Goal: Browse casually: Explore the website without a specific task or goal

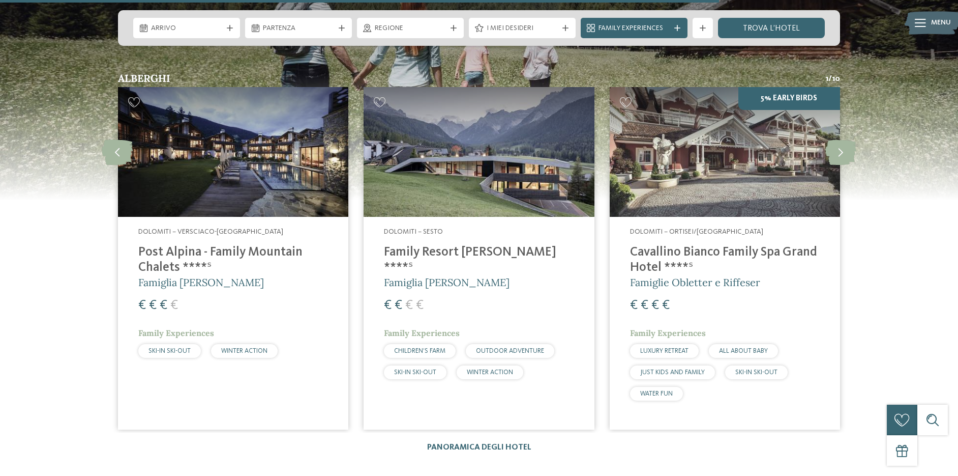
scroll to position [1541, 0]
click at [840, 156] on icon at bounding box center [841, 152] width 31 height 25
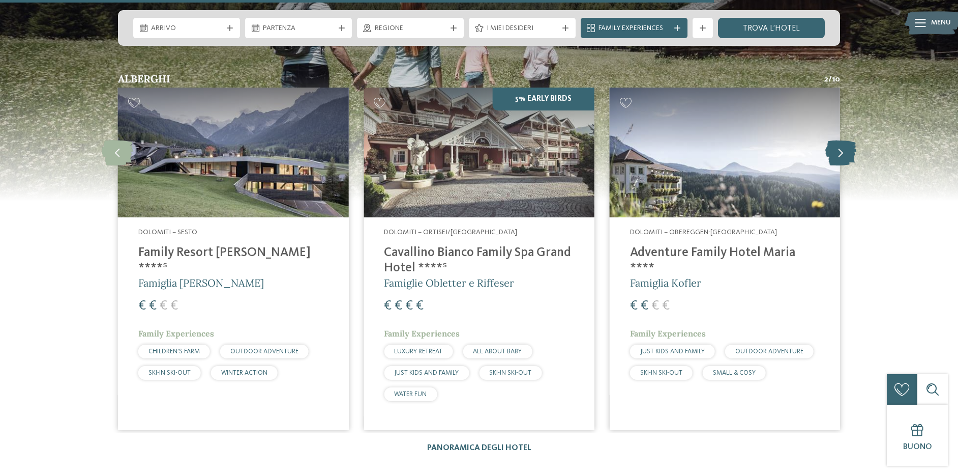
click at [840, 156] on icon at bounding box center [841, 152] width 31 height 25
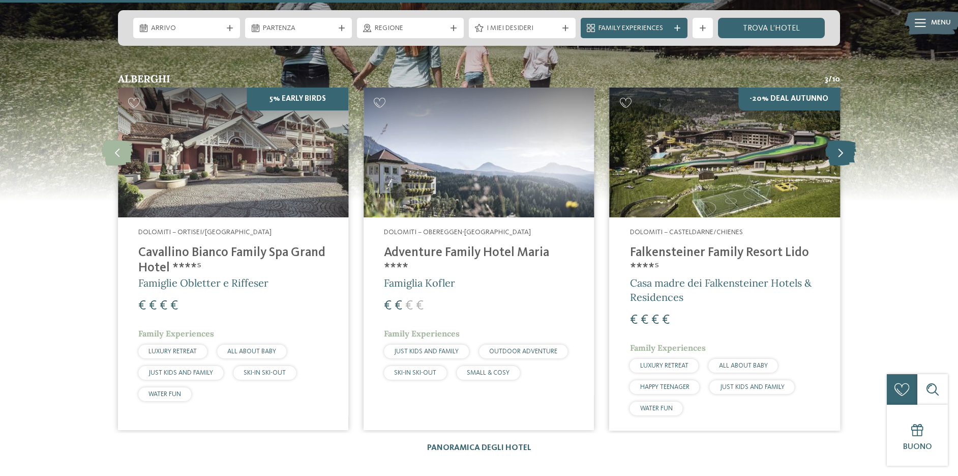
click at [840, 156] on icon at bounding box center [841, 152] width 31 height 25
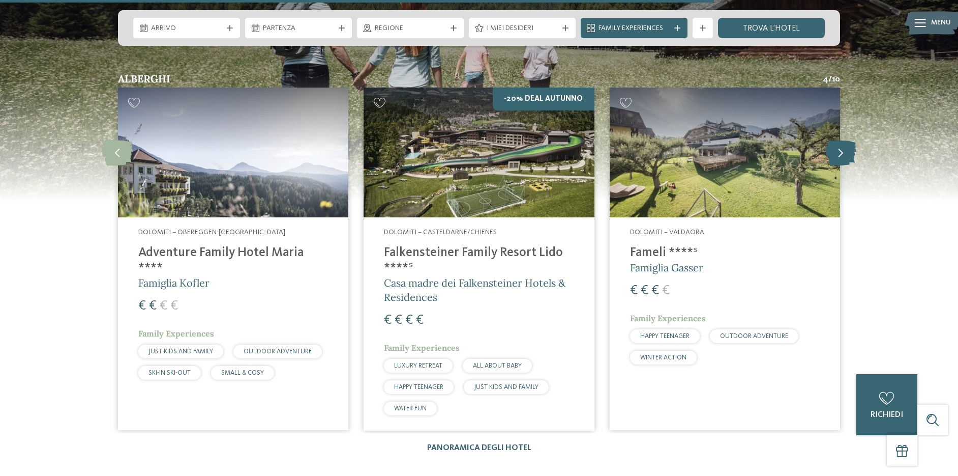
click at [840, 156] on icon at bounding box center [841, 152] width 31 height 25
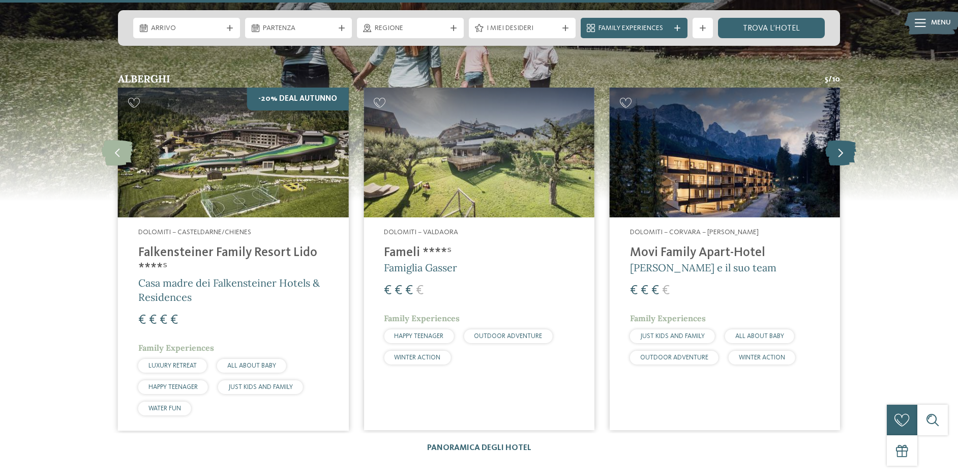
click at [840, 156] on icon at bounding box center [841, 152] width 31 height 25
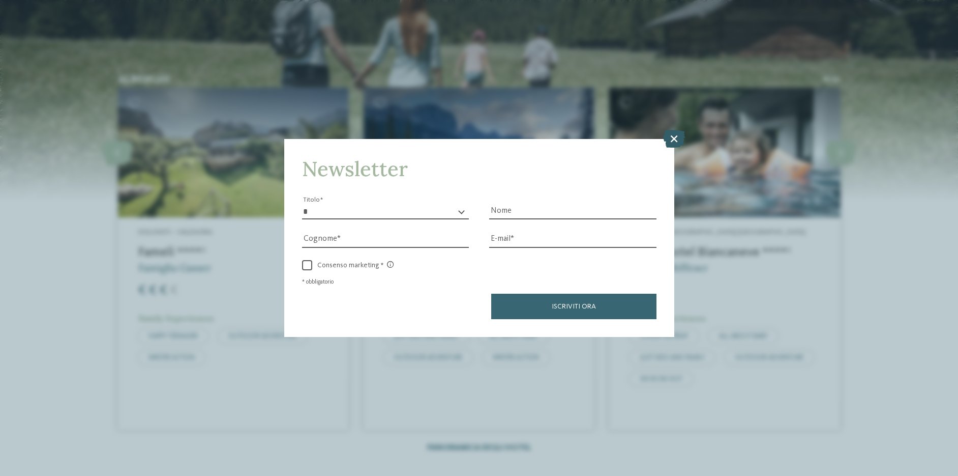
click at [677, 137] on icon at bounding box center [674, 139] width 22 height 18
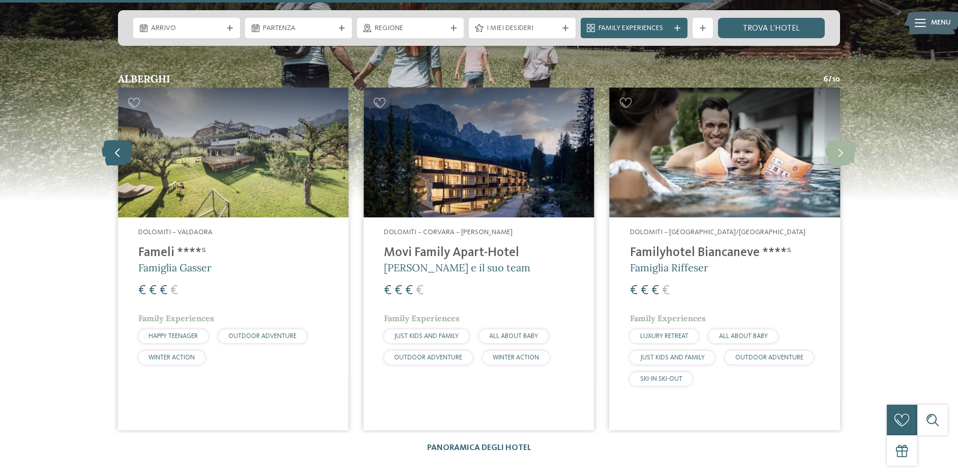
click at [118, 152] on icon at bounding box center [117, 152] width 31 height 25
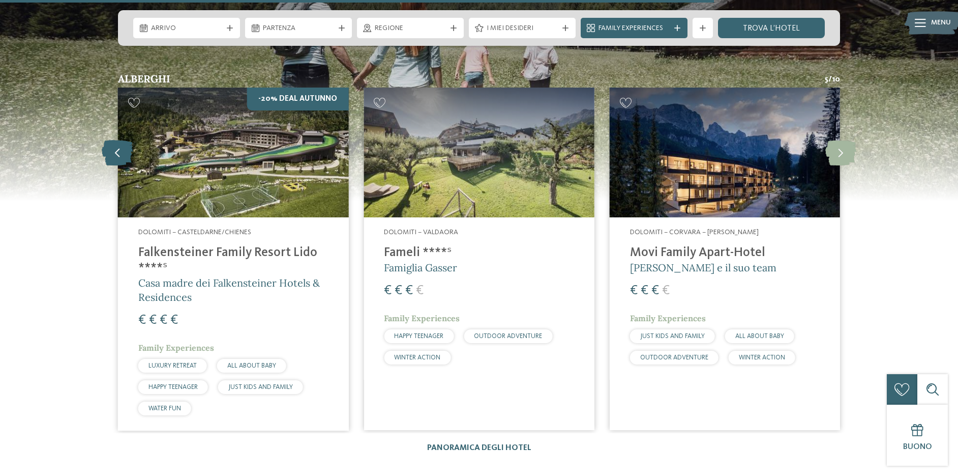
click at [118, 151] on icon at bounding box center [117, 152] width 31 height 25
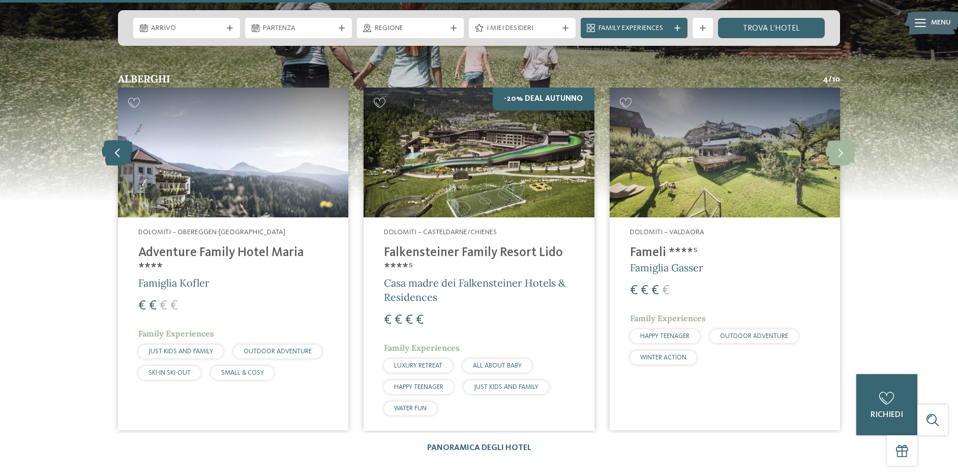
click at [118, 156] on icon at bounding box center [117, 152] width 31 height 25
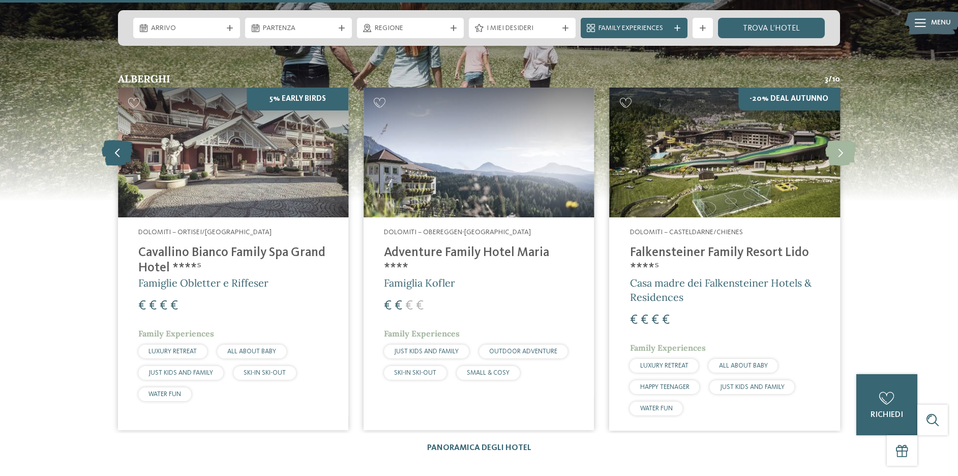
click at [118, 156] on icon at bounding box center [117, 152] width 31 height 25
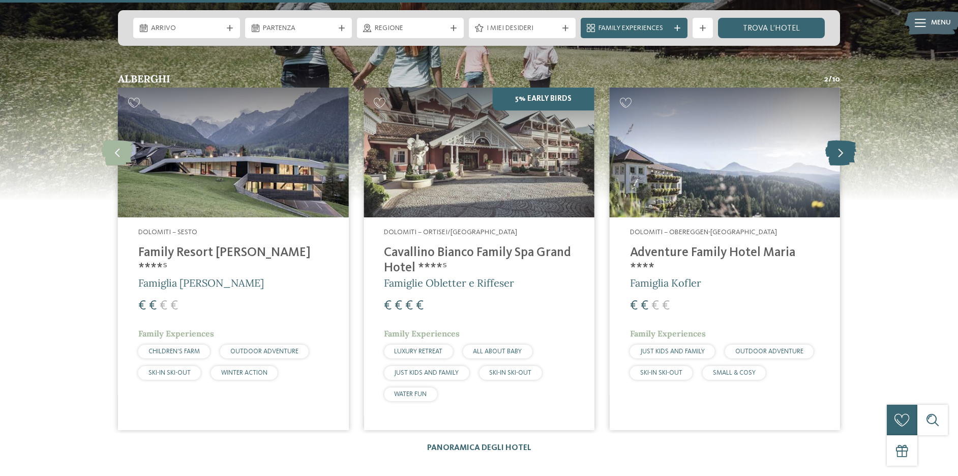
click at [839, 154] on icon at bounding box center [841, 152] width 31 height 25
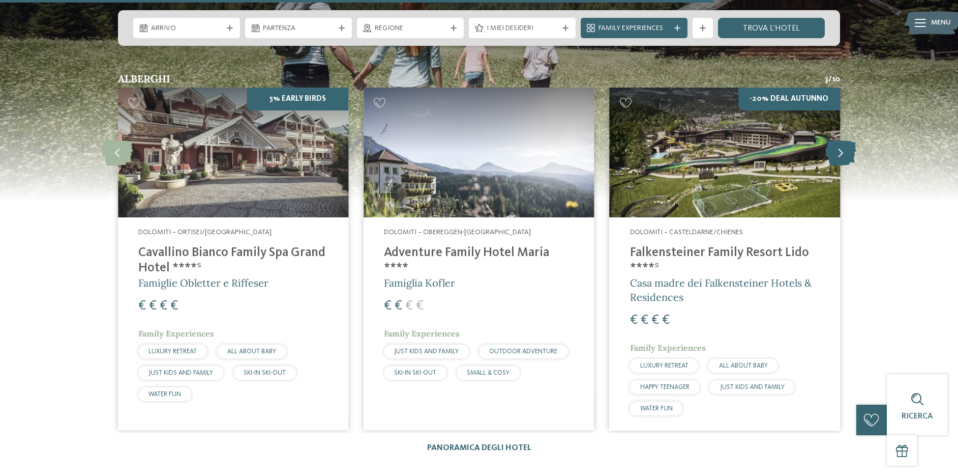
click at [839, 154] on icon at bounding box center [841, 152] width 31 height 25
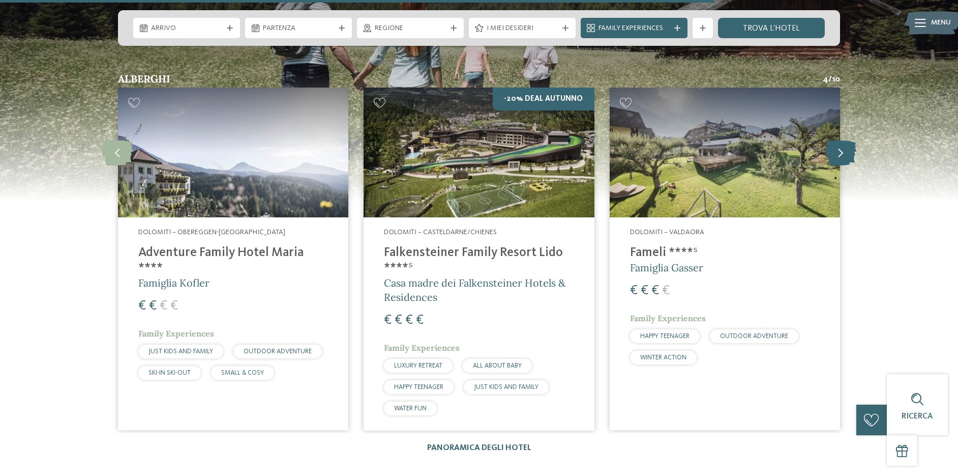
click at [839, 154] on icon at bounding box center [841, 152] width 31 height 25
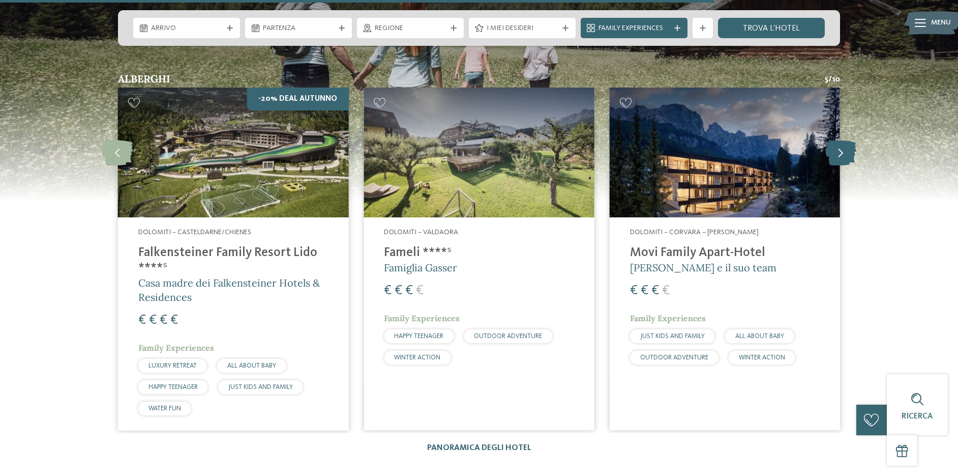
click at [839, 154] on icon at bounding box center [841, 152] width 31 height 25
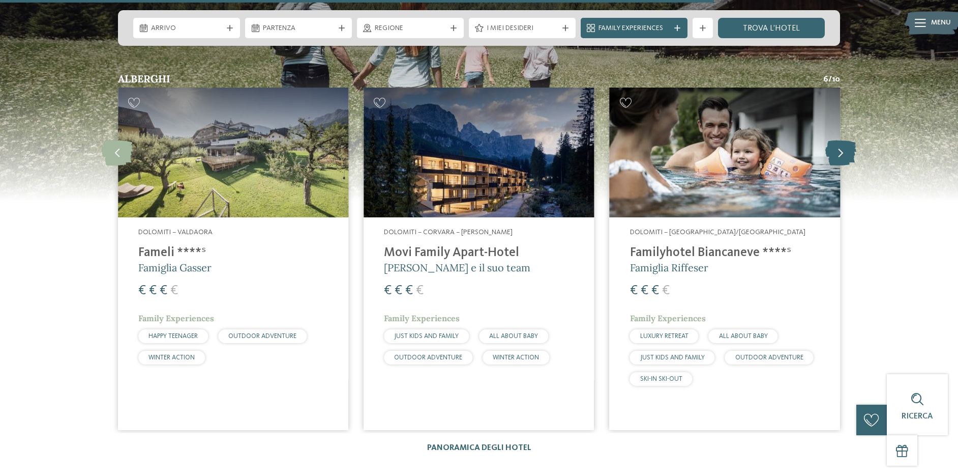
click at [839, 154] on icon at bounding box center [841, 152] width 31 height 25
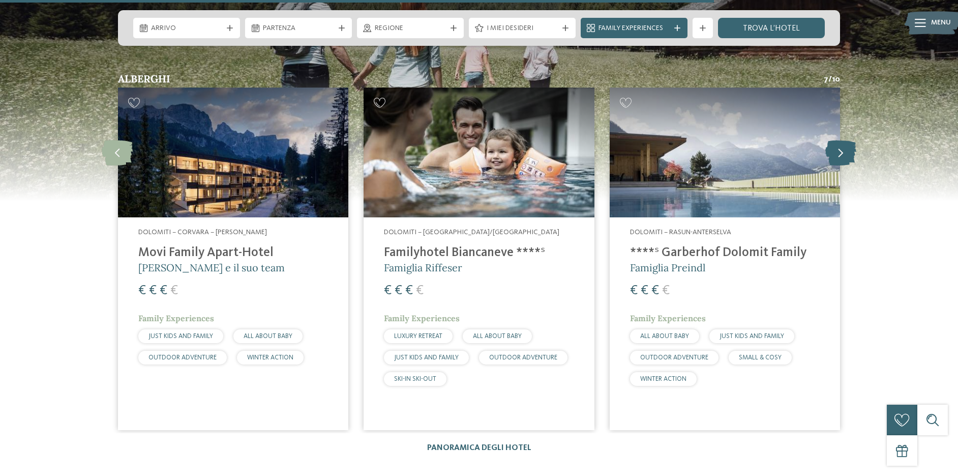
click at [839, 154] on icon at bounding box center [841, 152] width 31 height 25
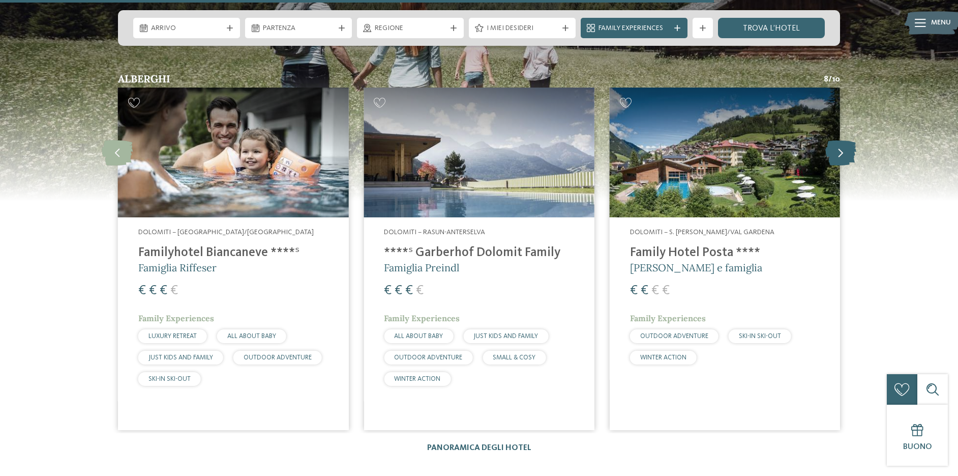
click at [839, 154] on icon at bounding box center [841, 152] width 31 height 25
